Goal: Navigation & Orientation: Go to known website

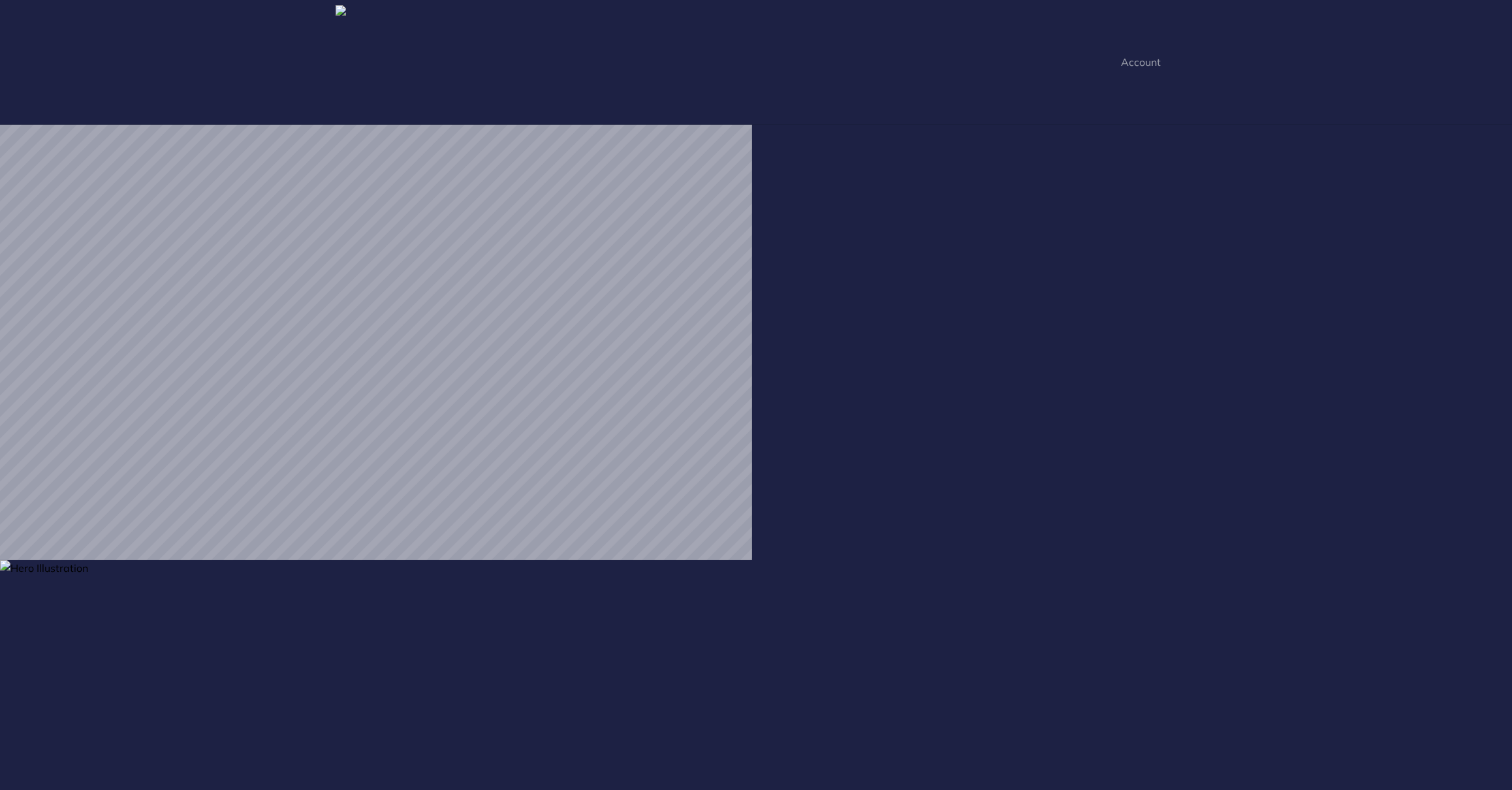
click at [163, 603] on img at bounding box center [699, 801] width 1399 height 481
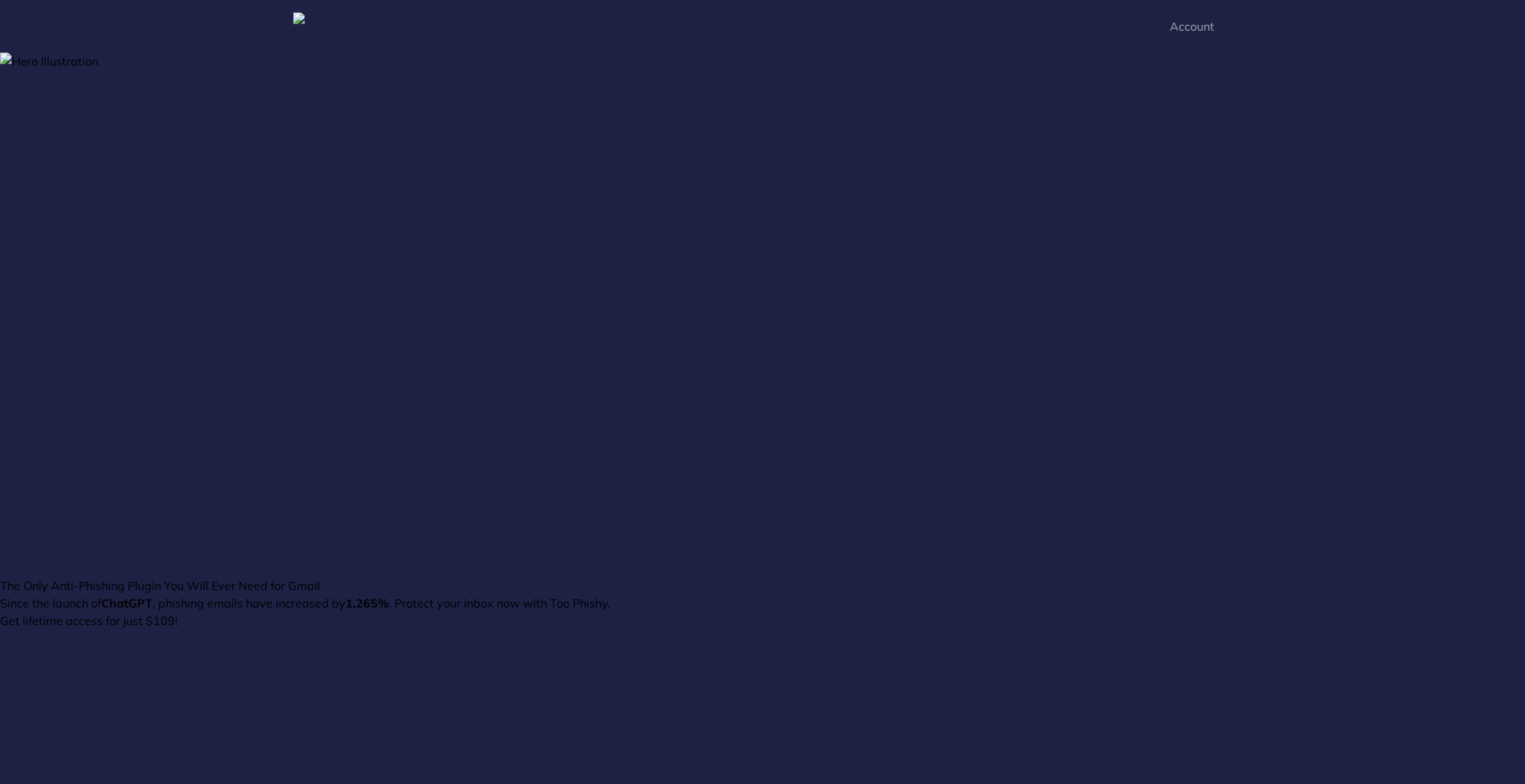
click at [686, 246] on img at bounding box center [762, 315] width 1525 height 524
click at [399, 35] on img at bounding box center [356, 26] width 128 height 28
